Goal: Information Seeking & Learning: Check status

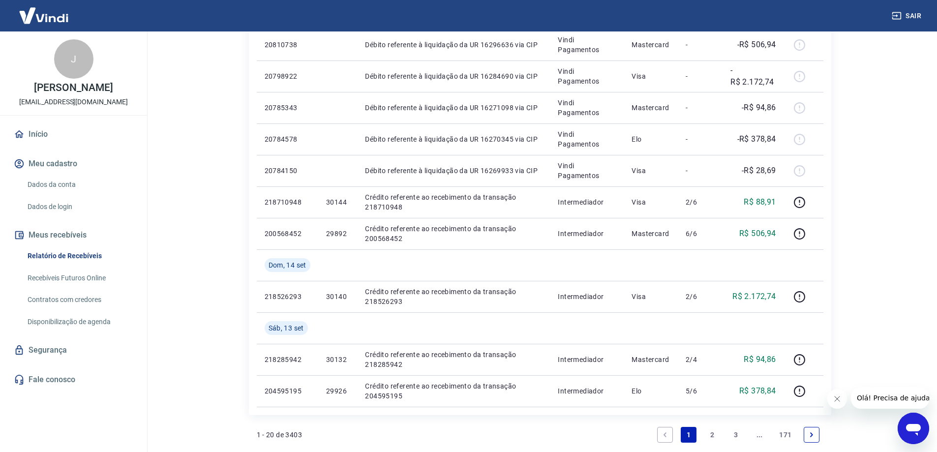
scroll to position [591, 0]
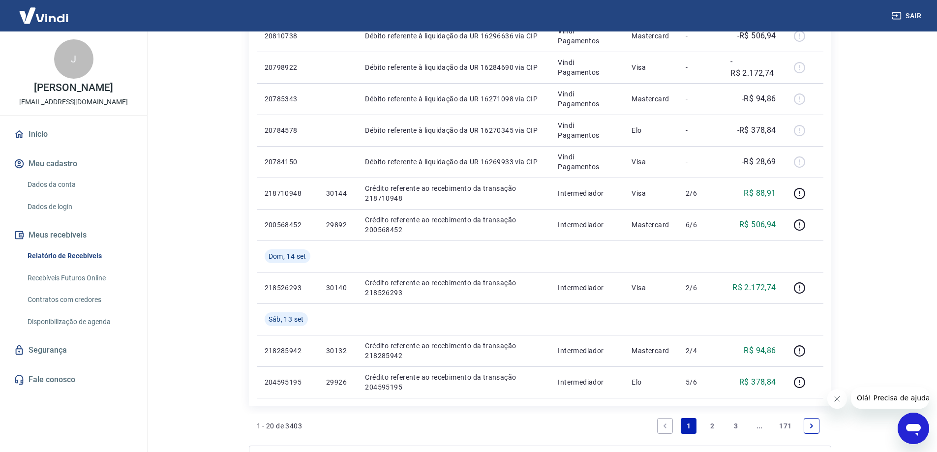
click at [710, 428] on link "2" at bounding box center [713, 426] width 16 height 16
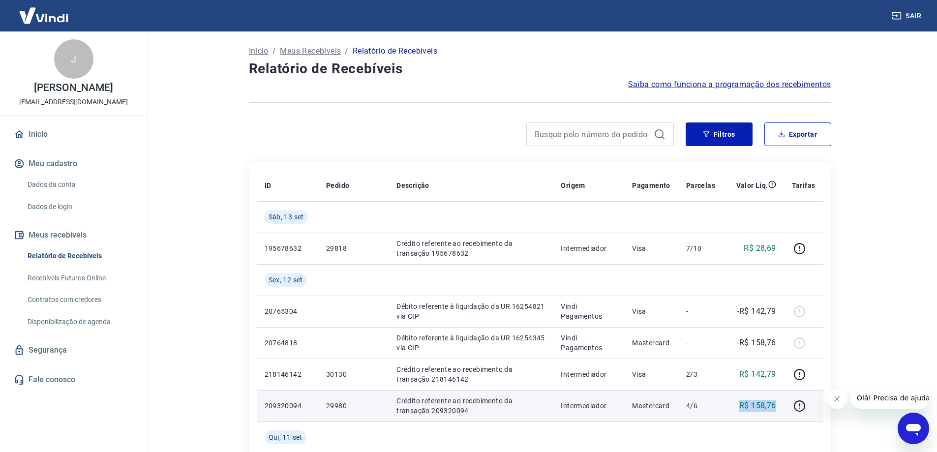
drag, startPoint x: 739, startPoint y: 406, endPoint x: 778, endPoint y: 406, distance: 39.4
click at [778, 406] on td "R$ 158,76" at bounding box center [753, 405] width 61 height 31
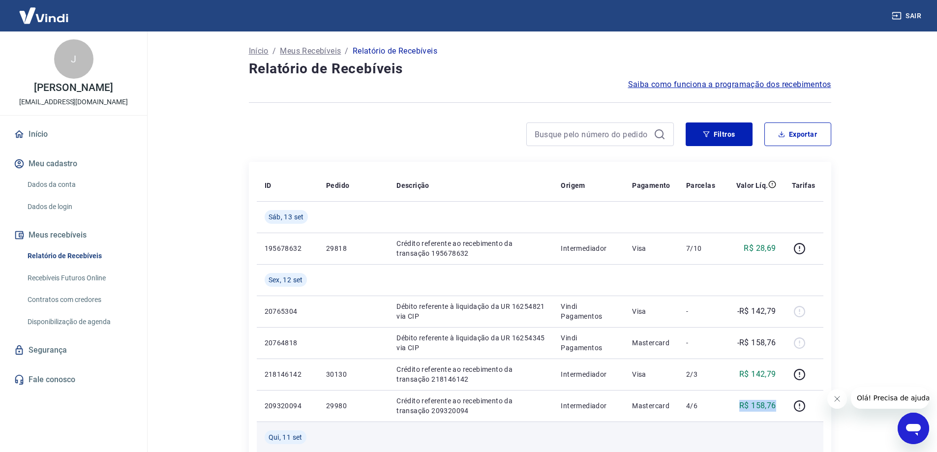
copy p "R$ 158,76"
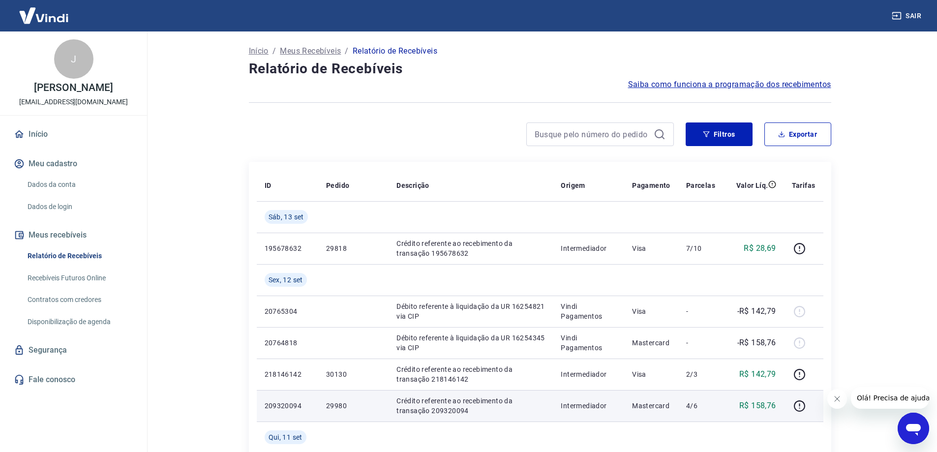
click at [285, 406] on p "209320094" at bounding box center [288, 406] width 46 height 10
copy p "209320094"
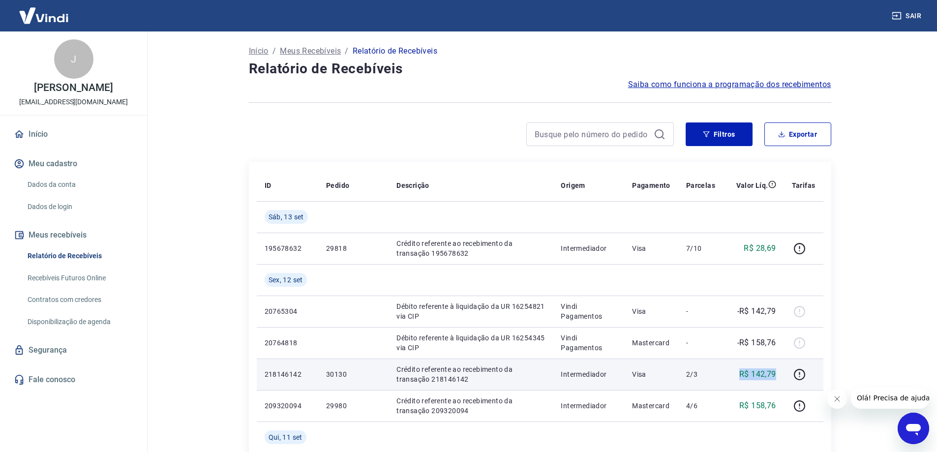
drag, startPoint x: 739, startPoint y: 374, endPoint x: 780, endPoint y: 374, distance: 40.8
click at [780, 374] on td "R$ 142,79" at bounding box center [753, 374] width 61 height 31
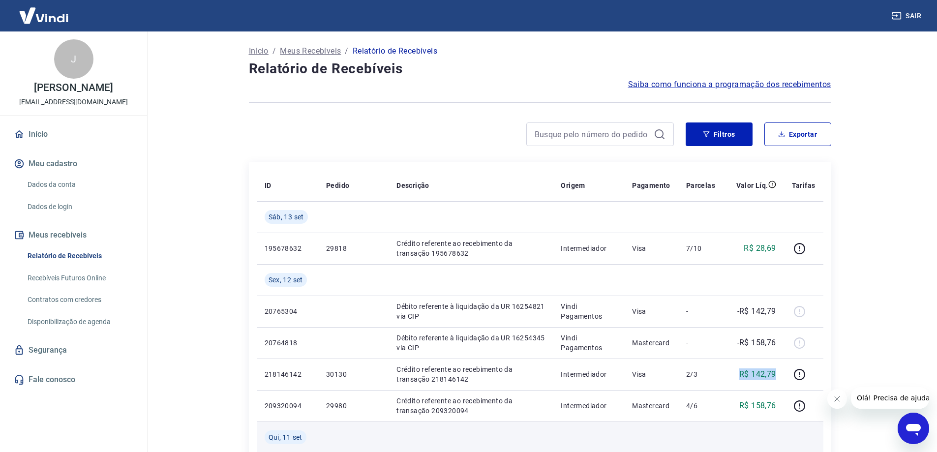
copy p "R$ 142,79"
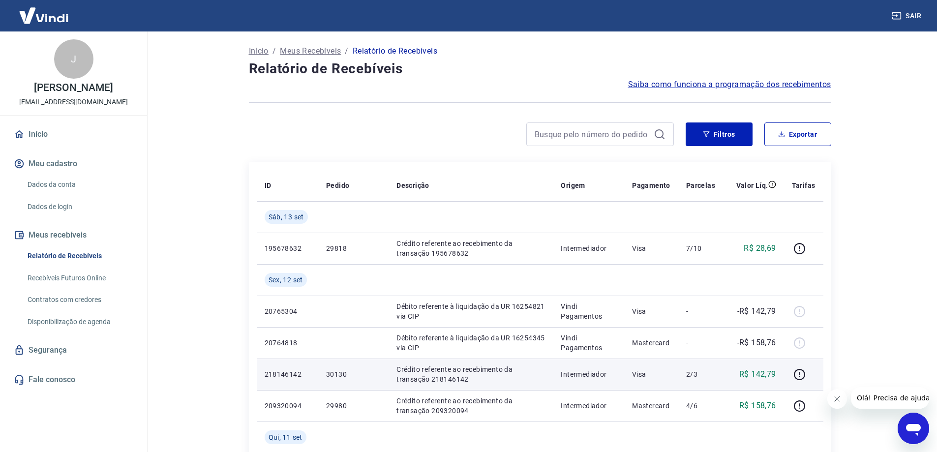
click at [280, 375] on p "218146142" at bounding box center [288, 375] width 46 height 10
copy p "218146142"
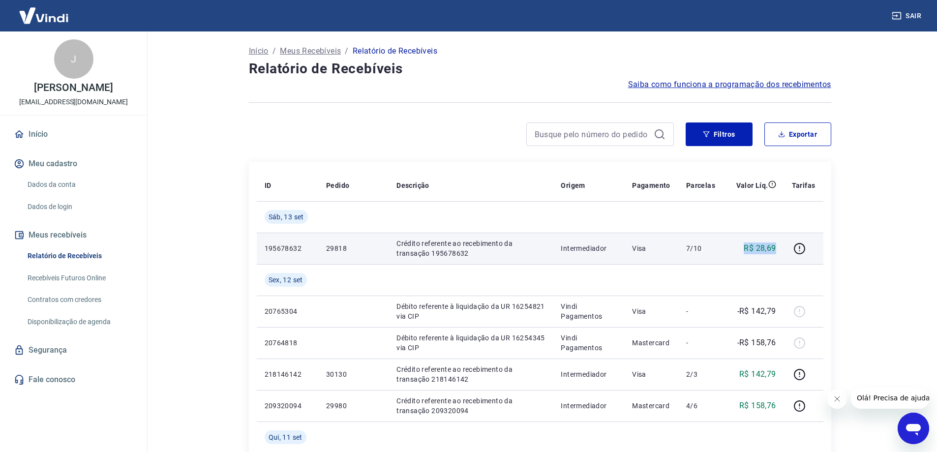
drag, startPoint x: 745, startPoint y: 251, endPoint x: 783, endPoint y: 251, distance: 38.9
click at [783, 251] on td "R$ 28,69" at bounding box center [753, 248] width 61 height 31
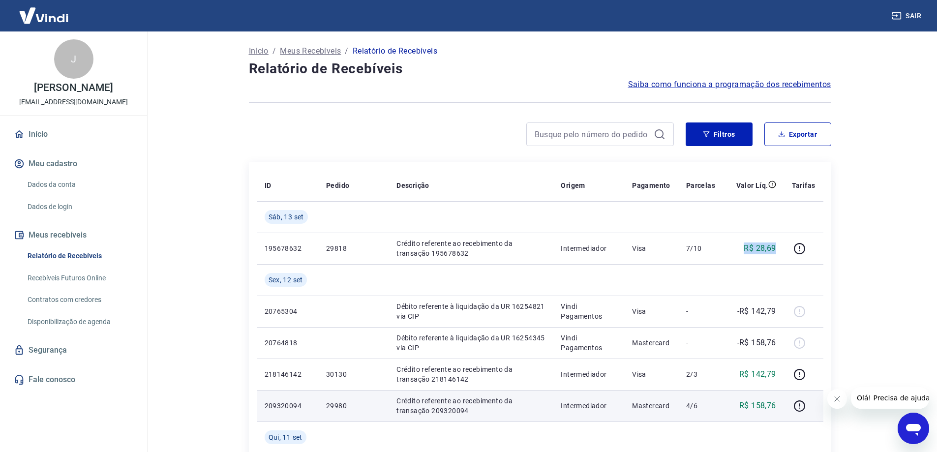
copy p "R$ 28,69"
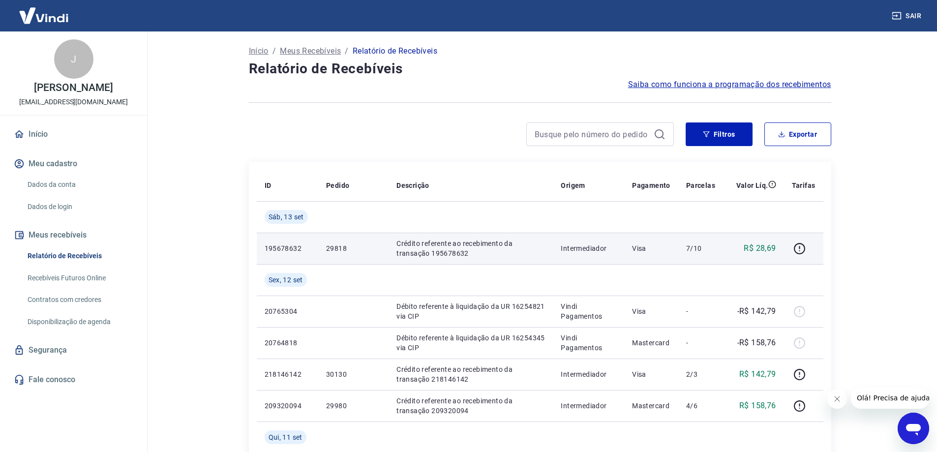
click at [286, 252] on p "195678632" at bounding box center [288, 249] width 46 height 10
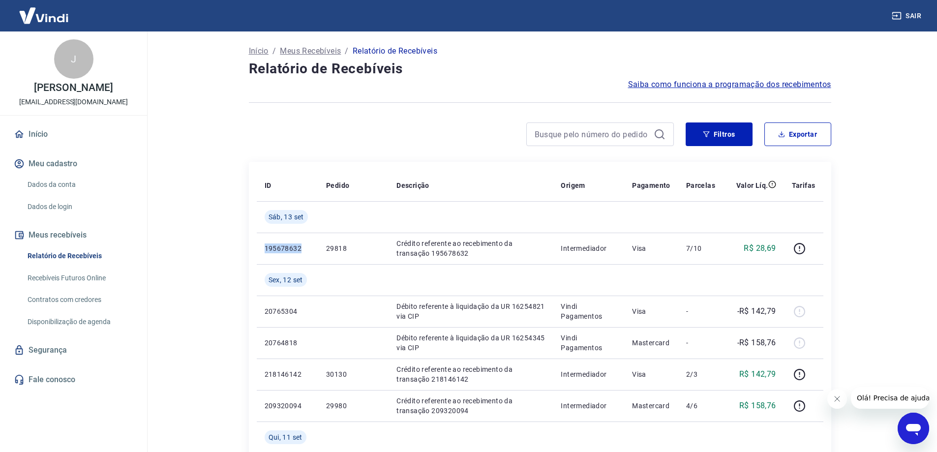
copy p "195678632"
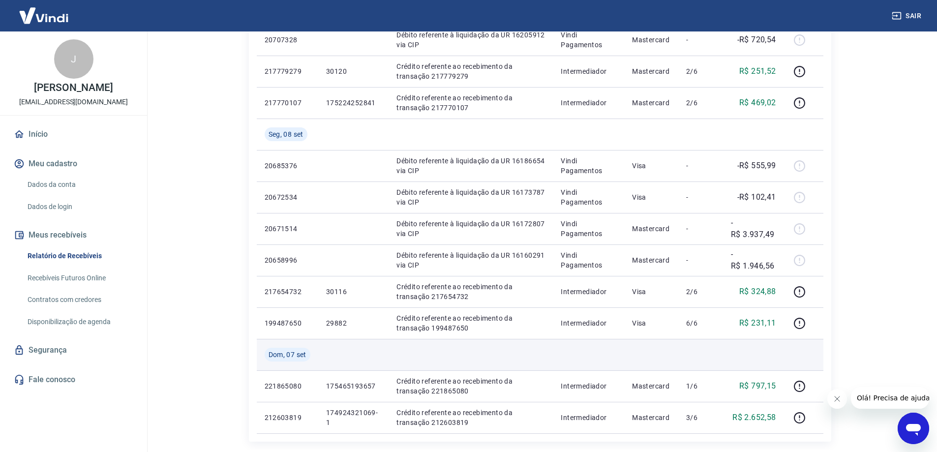
scroll to position [689, 0]
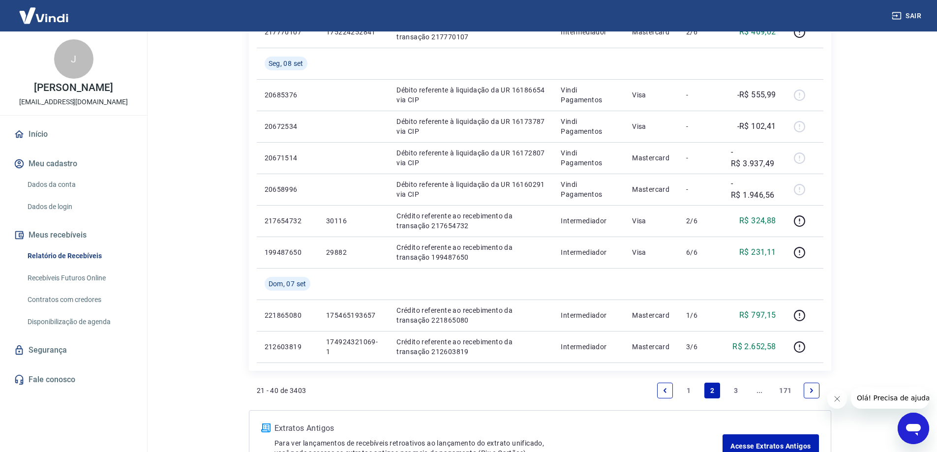
click at [691, 392] on link "1" at bounding box center [689, 391] width 16 height 16
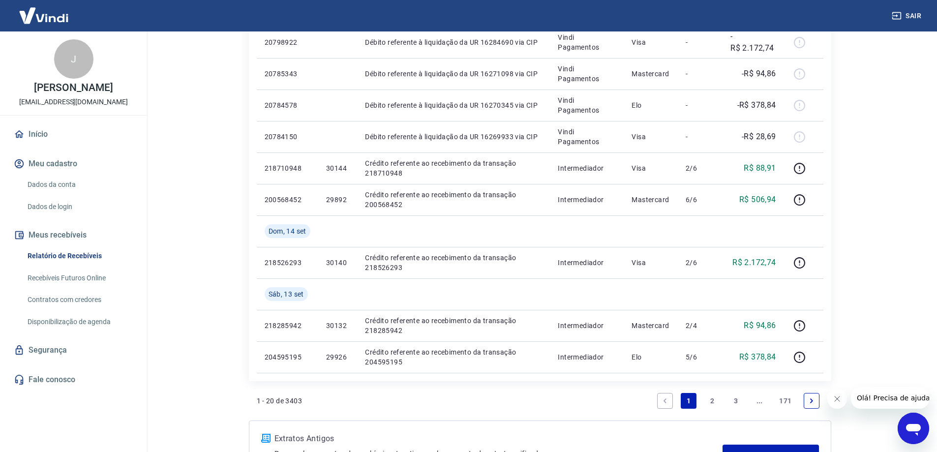
scroll to position [640, 0]
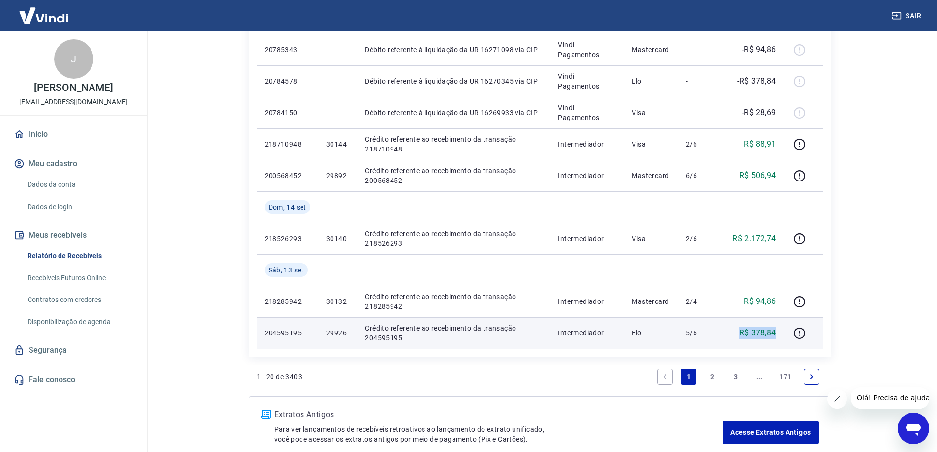
drag, startPoint x: 740, startPoint y: 335, endPoint x: 781, endPoint y: 335, distance: 41.8
click at [781, 335] on td "R$ 378,84" at bounding box center [753, 332] width 61 height 31
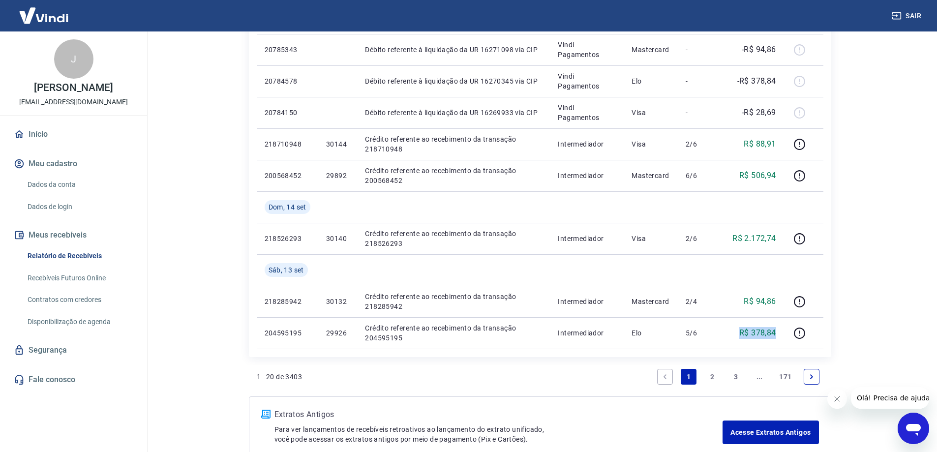
copy p "R$ 378,84"
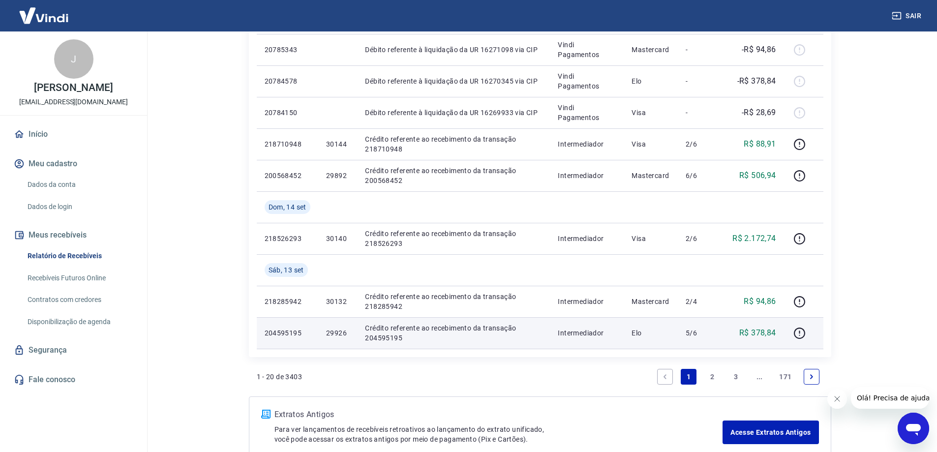
click at [290, 333] on p "204595195" at bounding box center [288, 333] width 46 height 10
copy p "204595195"
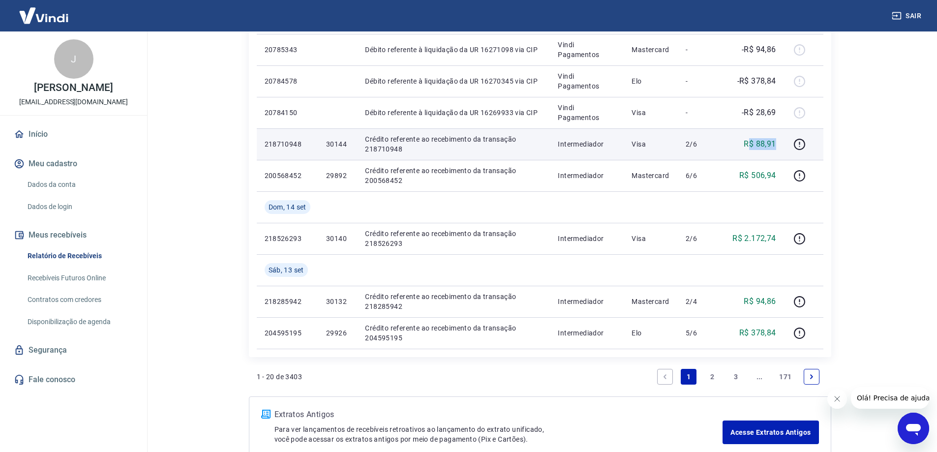
drag, startPoint x: 762, startPoint y: 144, endPoint x: 781, endPoint y: 144, distance: 18.2
click at [781, 144] on td "R$ 88,91" at bounding box center [753, 143] width 61 height 31
click at [740, 145] on div "R$ 88,91" at bounding box center [753, 144] width 45 height 12
drag, startPoint x: 737, startPoint y: 143, endPoint x: 779, endPoint y: 142, distance: 42.3
click at [779, 142] on td "R$ 88,91" at bounding box center [753, 143] width 61 height 31
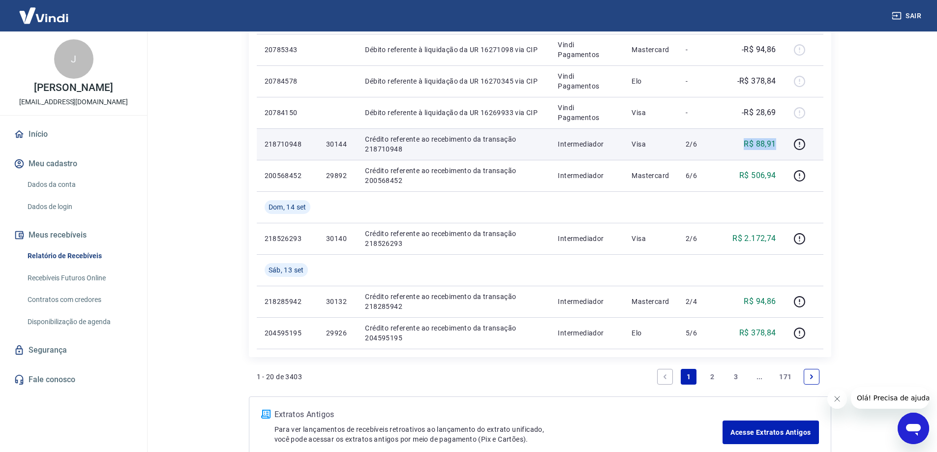
copy p "R$ 88,91"
click at [289, 147] on p "218710948" at bounding box center [288, 144] width 46 height 10
copy p "218710948"
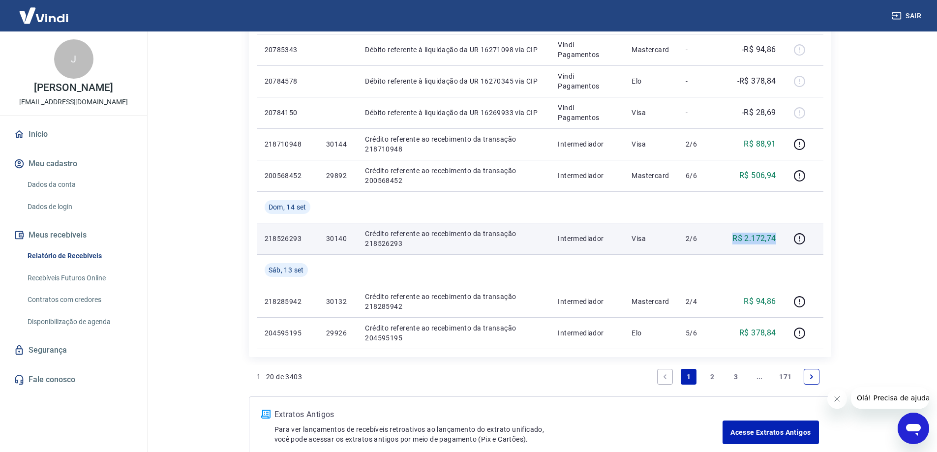
drag, startPoint x: 728, startPoint y: 238, endPoint x: 783, endPoint y: 238, distance: 54.6
click at [783, 238] on td "R$ 2.172,74" at bounding box center [753, 238] width 61 height 31
click at [287, 236] on p "218526293" at bounding box center [288, 239] width 46 height 10
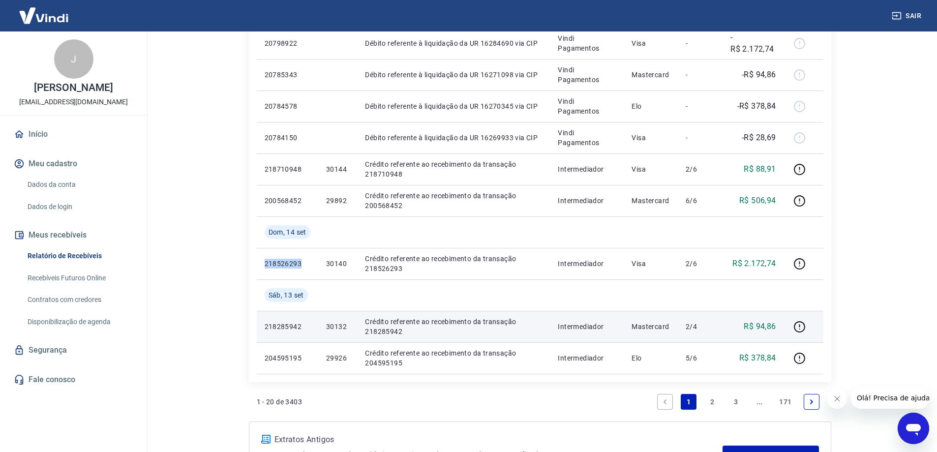
scroll to position [591, 0]
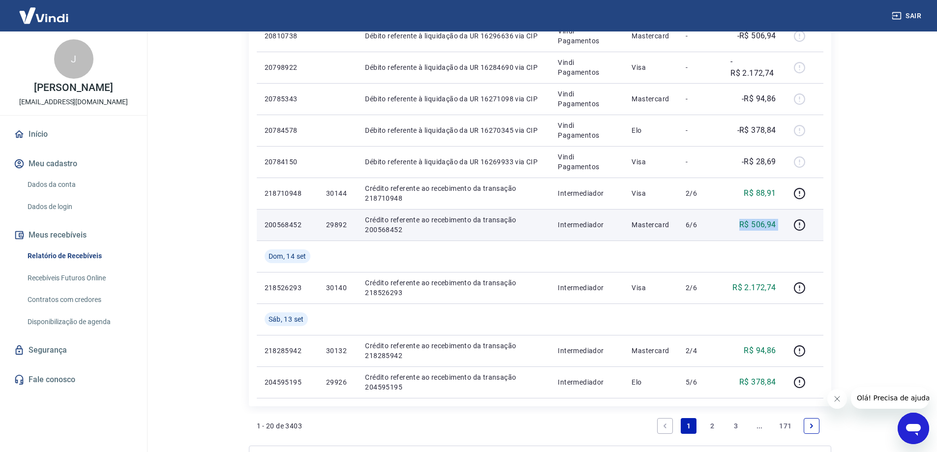
drag, startPoint x: 739, startPoint y: 222, endPoint x: 788, endPoint y: 222, distance: 49.2
click at [788, 222] on tr "200568452 29892 Crédito referente ao recebimento da transação 200568452 Interme…" at bounding box center [540, 224] width 567 height 31
click at [285, 225] on p "200568452" at bounding box center [288, 225] width 46 height 10
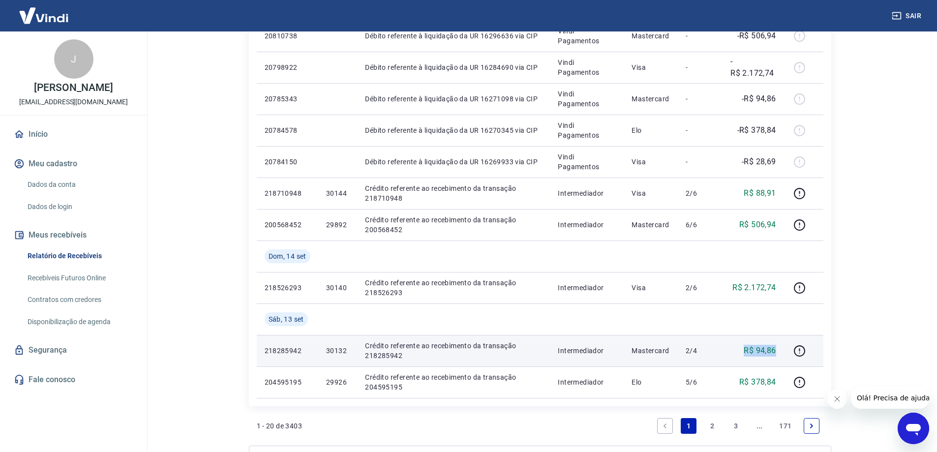
drag, startPoint x: 737, startPoint y: 350, endPoint x: 780, endPoint y: 350, distance: 42.8
click at [780, 350] on td "R$ 94,86" at bounding box center [753, 350] width 61 height 31
click at [275, 353] on p "218285942" at bounding box center [288, 351] width 46 height 10
